Goal: Go to known website: Access a specific website the user already knows

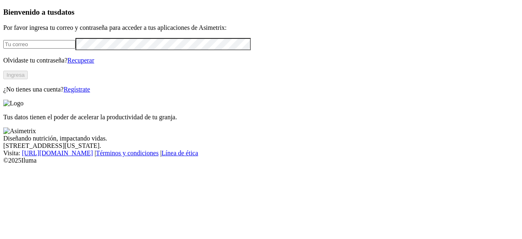
click at [75, 49] on input "email" at bounding box center [39, 44] width 72 height 9
type input "[EMAIL_ADDRESS][DOMAIN_NAME]"
click input "submit" at bounding box center [0, 0] width 0 height 0
